Goal: Task Accomplishment & Management: Use online tool/utility

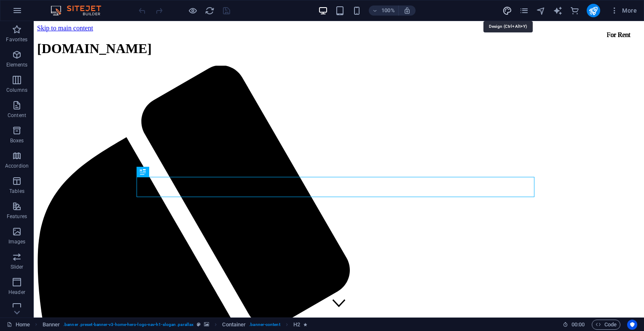
click at [506, 8] on icon "design" at bounding box center [508, 11] width 10 height 10
select select "rem"
select select "200"
select select "px"
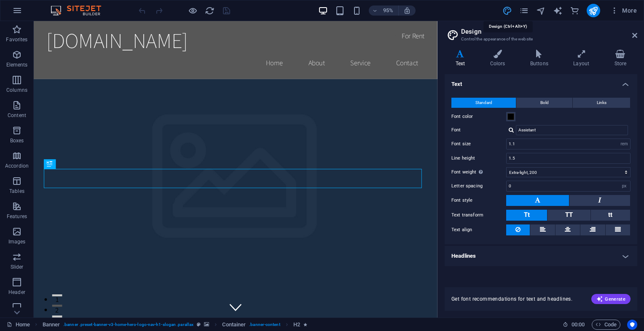
click at [506, 8] on icon "design" at bounding box center [508, 11] width 10 height 10
click at [633, 34] on icon at bounding box center [635, 35] width 5 height 7
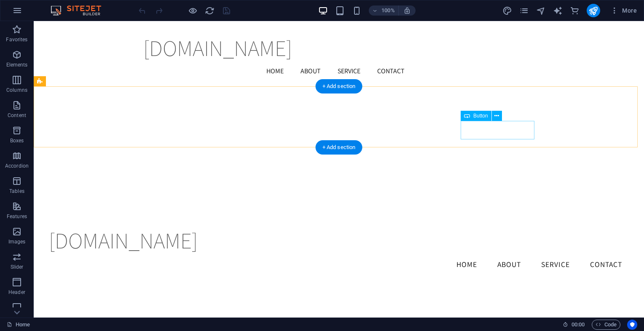
scroll to position [1288, 0]
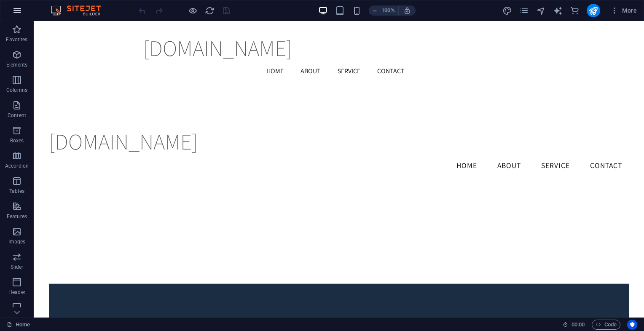
click at [16, 6] on icon "button" at bounding box center [17, 10] width 10 height 10
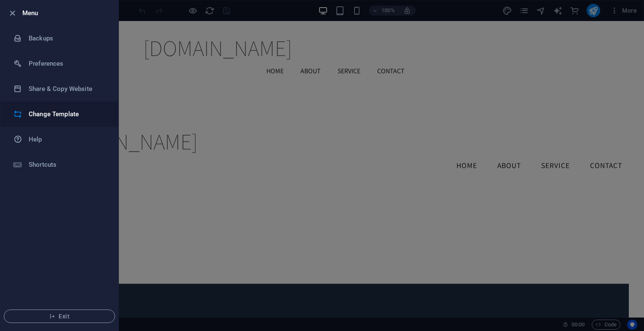
click at [62, 108] on li "Change Template" at bounding box center [59, 114] width 118 height 25
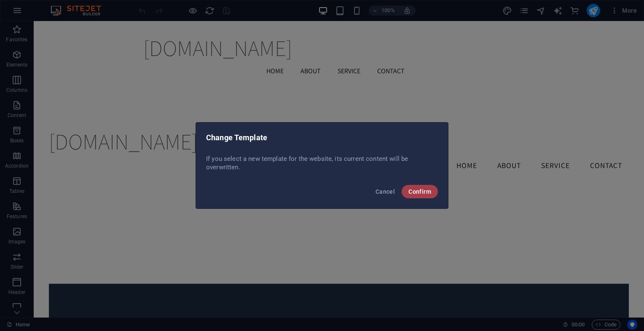
click at [428, 193] on span "Confirm" at bounding box center [420, 191] width 23 height 7
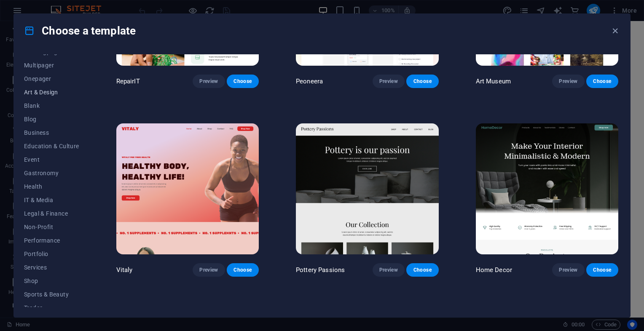
scroll to position [98, 0]
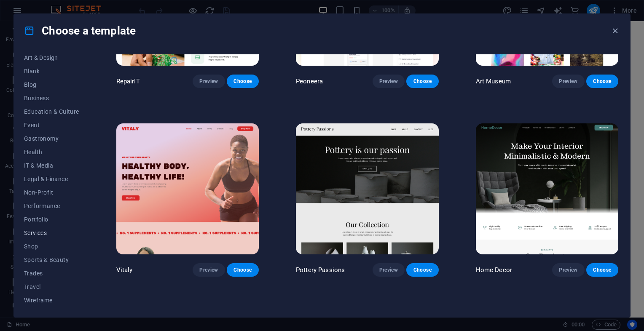
click at [42, 232] on span "Services" at bounding box center [51, 233] width 55 height 7
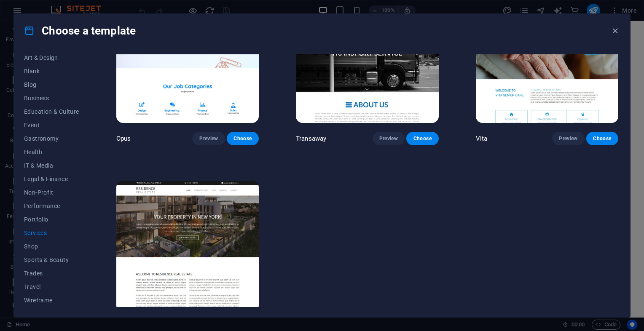
scroll to position [1221, 0]
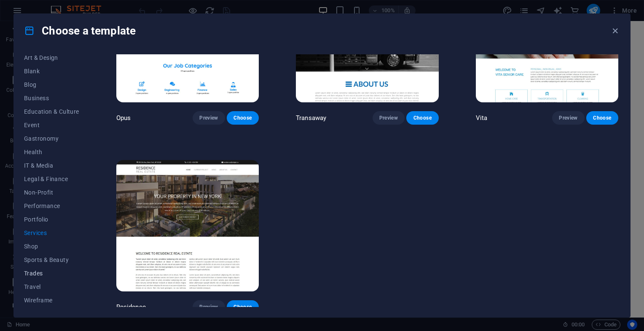
click at [41, 272] on span "Trades" at bounding box center [51, 273] width 55 height 7
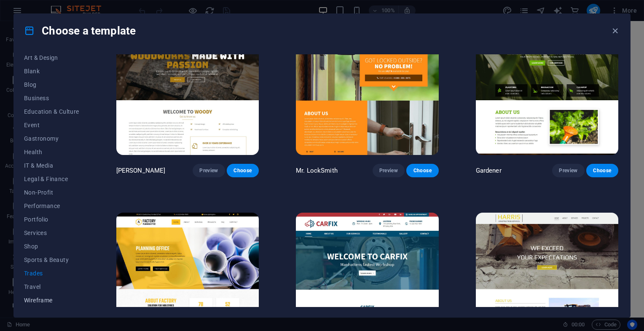
scroll to position [224, 0]
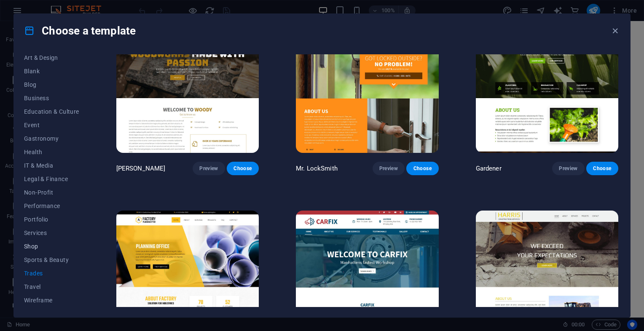
click at [41, 244] on span "Shop" at bounding box center [51, 246] width 55 height 7
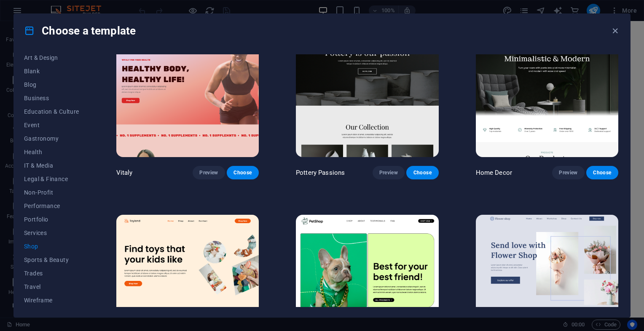
scroll to position [36, 0]
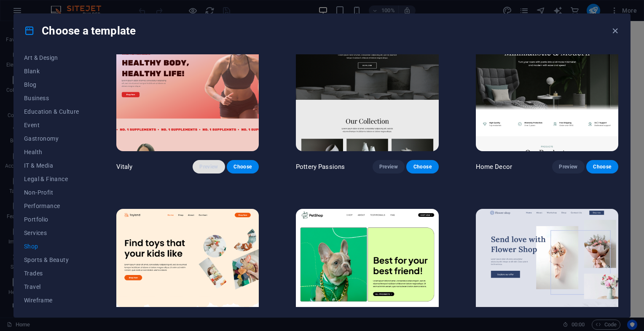
click at [202, 166] on span "Preview" at bounding box center [208, 167] width 19 height 7
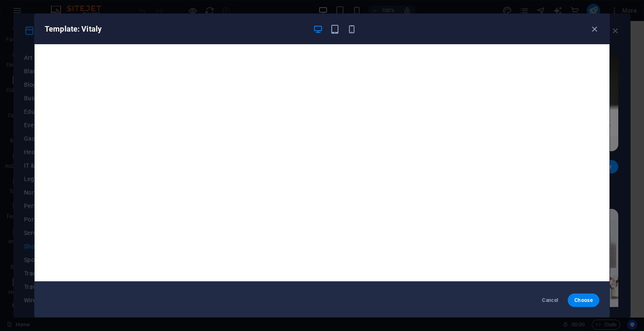
scroll to position [0, 0]
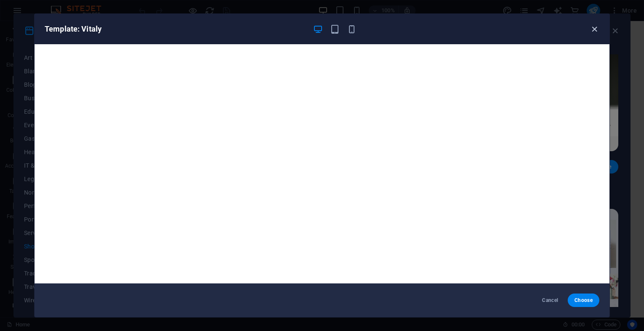
click at [595, 27] on icon "button" at bounding box center [595, 29] width 10 height 10
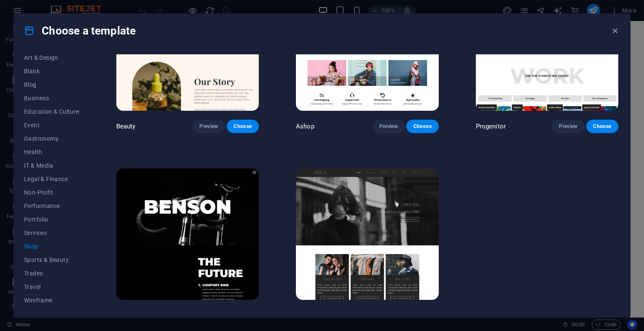
scroll to position [467, 0]
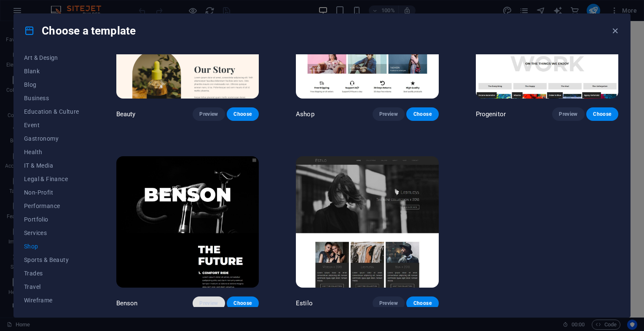
click at [209, 300] on span "Preview" at bounding box center [208, 303] width 19 height 7
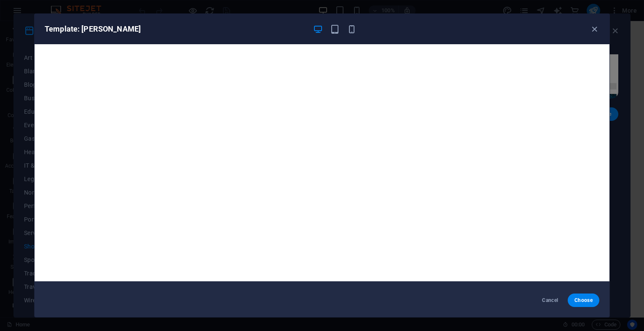
scroll to position [0, 0]
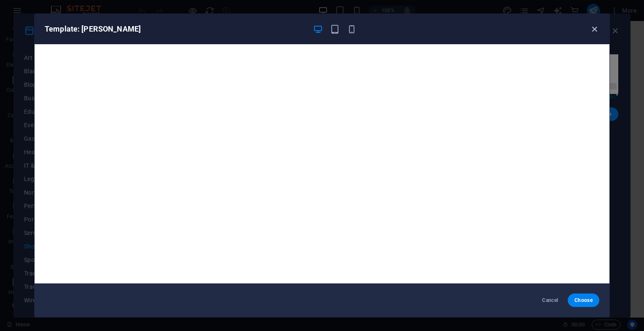
click at [591, 28] on icon "button" at bounding box center [595, 29] width 10 height 10
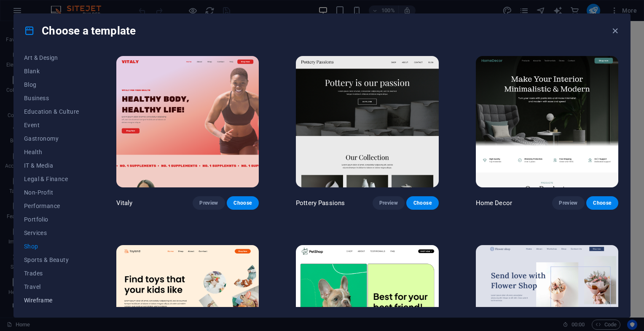
click at [37, 300] on span "Wireframe" at bounding box center [51, 300] width 55 height 7
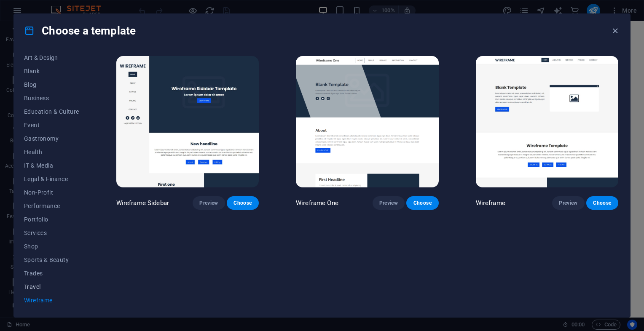
click at [35, 288] on span "Travel" at bounding box center [51, 287] width 55 height 7
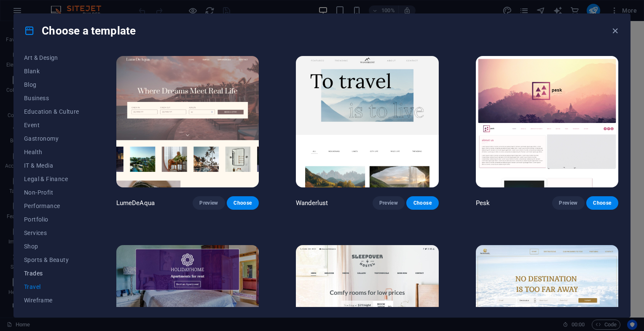
click at [36, 279] on button "Trades" at bounding box center [51, 273] width 55 height 13
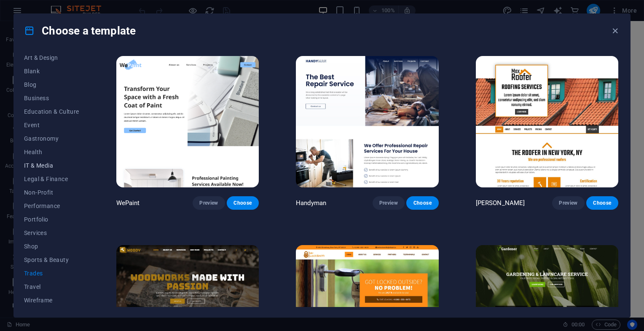
click at [38, 167] on span "IT & Media" at bounding box center [51, 165] width 55 height 7
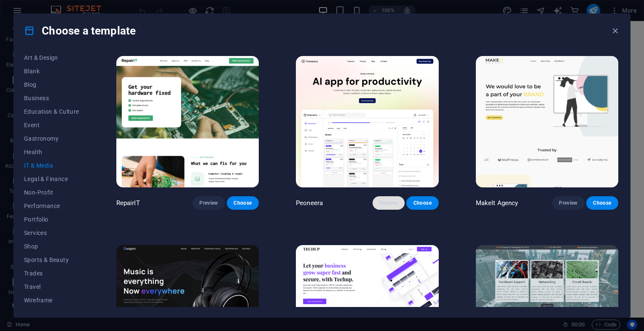
click at [393, 198] on button "Preview" at bounding box center [389, 203] width 32 height 13
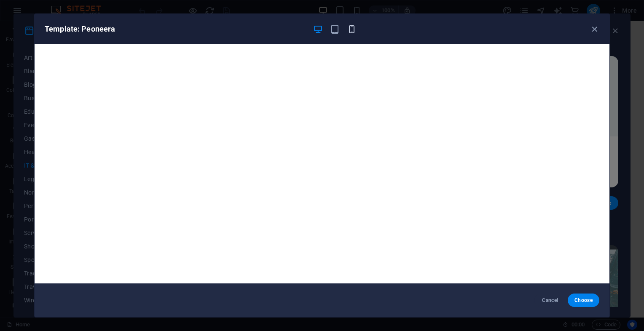
click at [351, 33] on icon "button" at bounding box center [352, 29] width 10 height 10
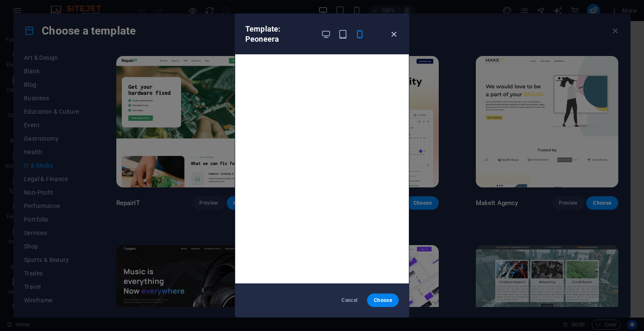
click at [395, 38] on icon "button" at bounding box center [394, 35] width 10 height 10
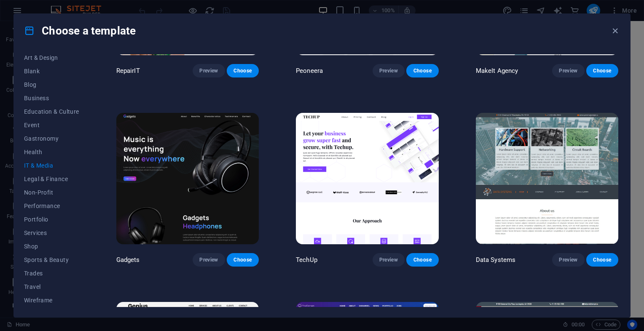
scroll to position [133, 0]
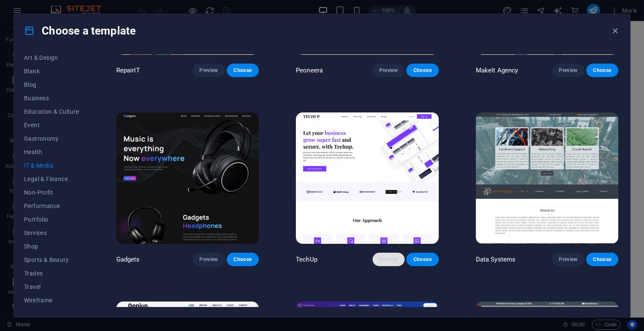
click at [393, 256] on span "Preview" at bounding box center [389, 259] width 19 height 7
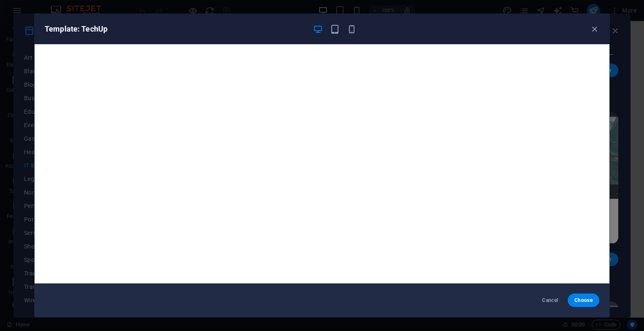
scroll to position [2, 0]
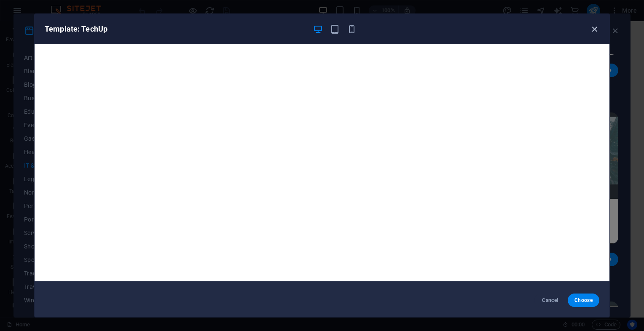
click at [594, 28] on icon "button" at bounding box center [595, 29] width 10 height 10
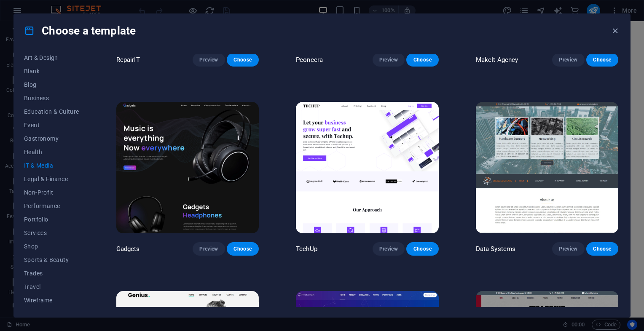
scroll to position [145, 0]
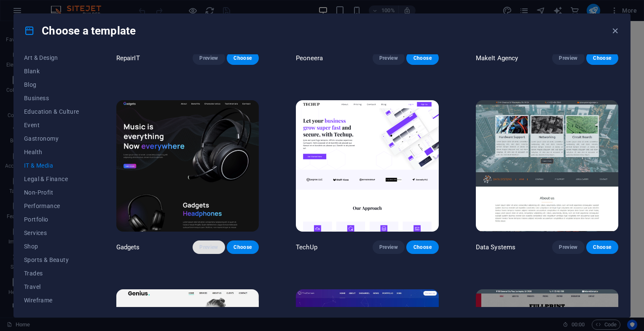
click at [204, 244] on span "Preview" at bounding box center [208, 247] width 19 height 7
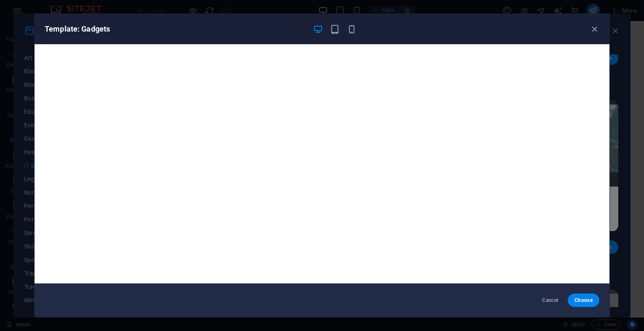
scroll to position [2, 0]
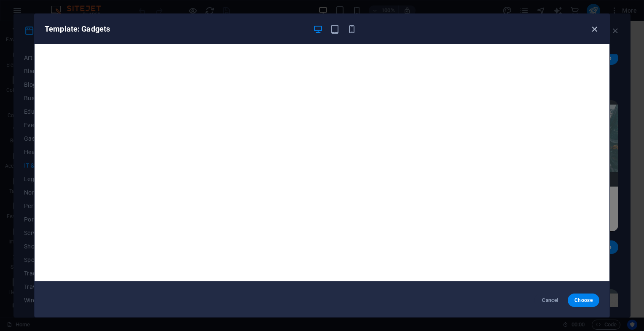
click at [591, 30] on icon "button" at bounding box center [595, 29] width 10 height 10
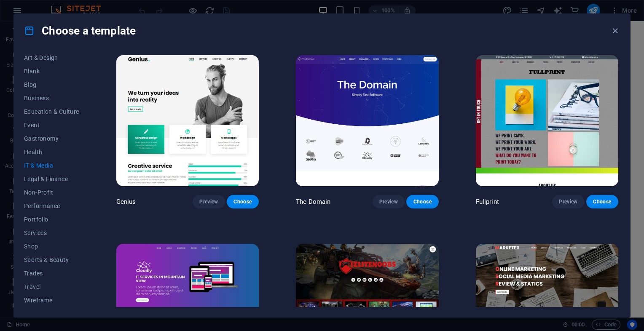
scroll to position [380, 0]
click at [386, 199] on span "Preview" at bounding box center [389, 202] width 19 height 7
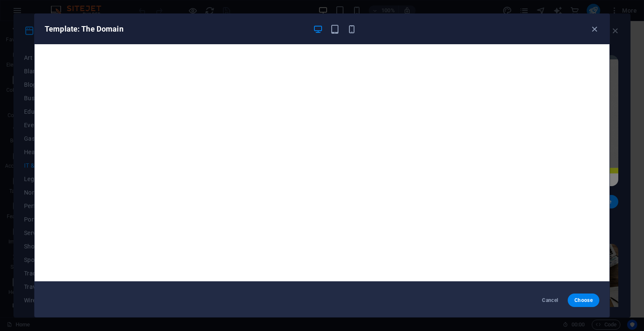
scroll to position [0, 0]
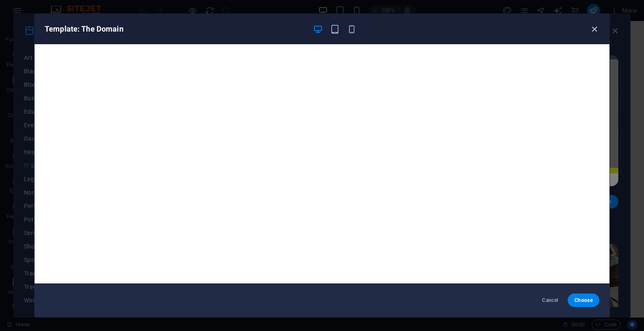
click at [595, 28] on icon "button" at bounding box center [595, 29] width 10 height 10
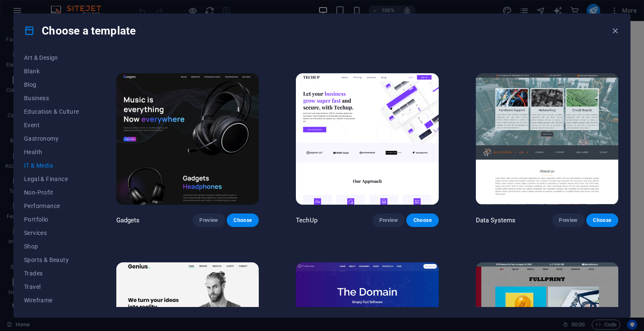
scroll to position [164, 0]
